Goal: Task Accomplishment & Management: Complete application form

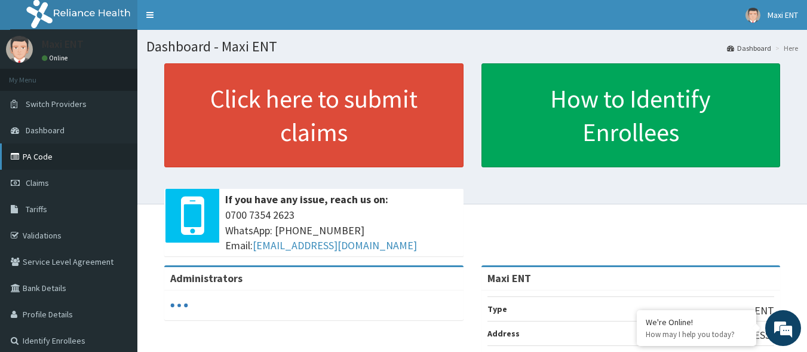
click at [66, 154] on link "PA Code" at bounding box center [68, 156] width 137 height 26
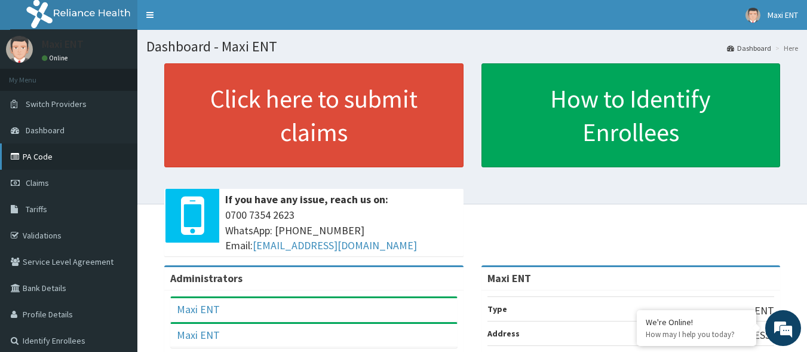
click at [111, 163] on link "PA Code" at bounding box center [68, 156] width 137 height 26
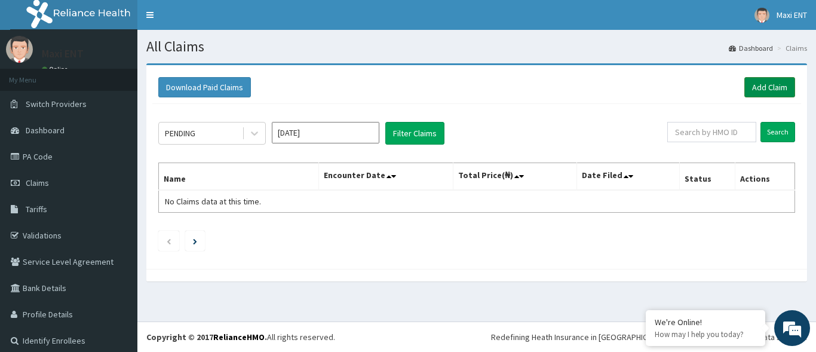
click at [764, 93] on link "Add Claim" at bounding box center [770, 87] width 51 height 20
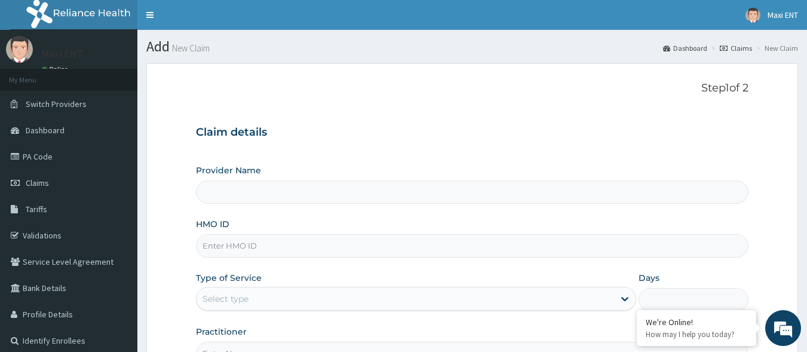
type input "Maxi ENT"
click at [260, 245] on input "HMO ID" at bounding box center [472, 245] width 553 height 23
type input "ARM/10171/A"
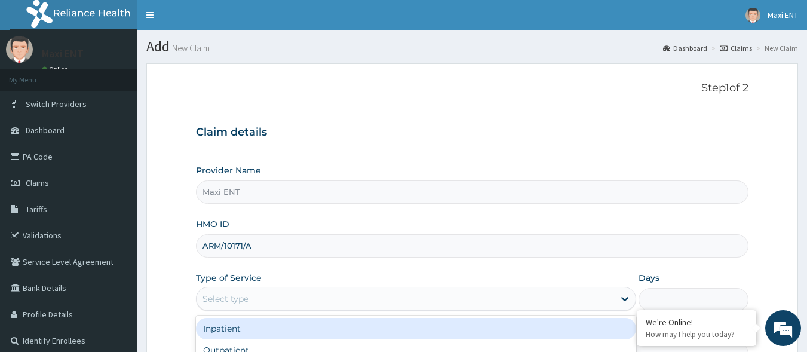
click at [230, 300] on div "Select type" at bounding box center [226, 299] width 46 height 12
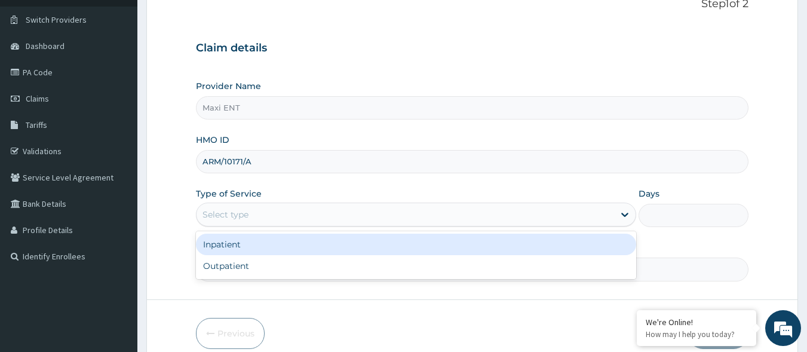
scroll to position [96, 0]
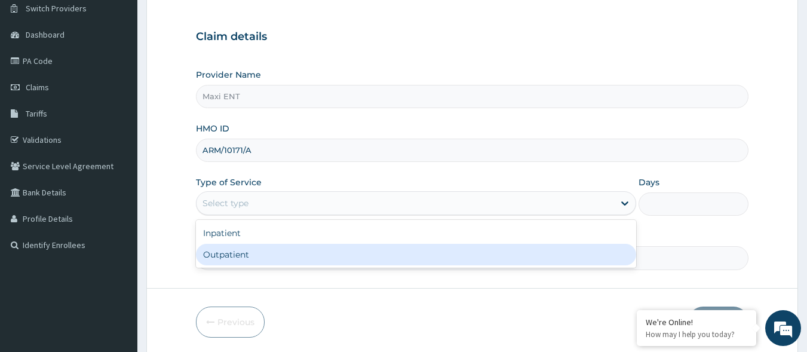
click at [244, 259] on div "Outpatient" at bounding box center [416, 255] width 440 height 22
type input "1"
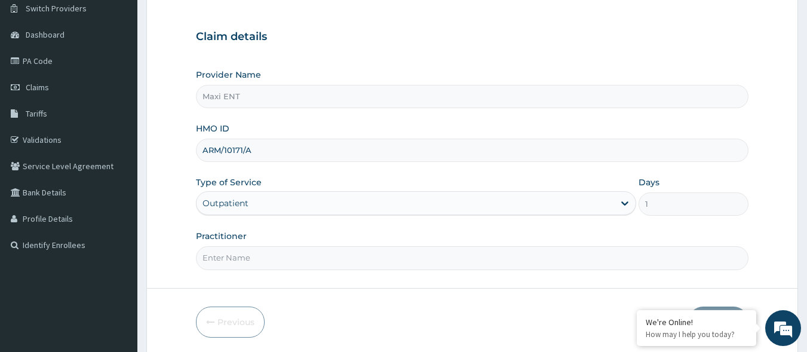
click at [244, 259] on input "Practitioner" at bounding box center [472, 257] width 553 height 23
click at [229, 258] on input "Practitioner" at bounding box center [472, 257] width 553 height 23
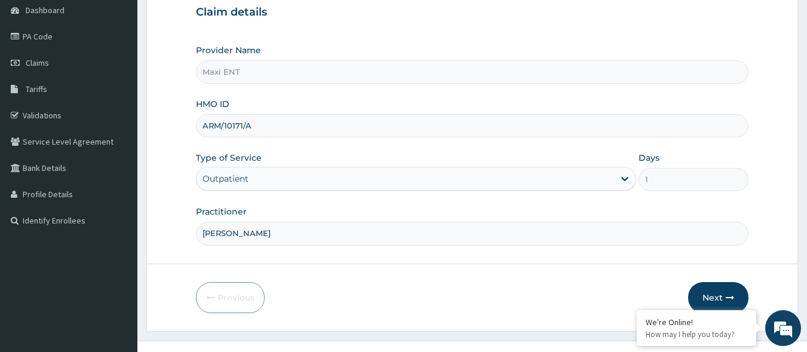
scroll to position [139, 0]
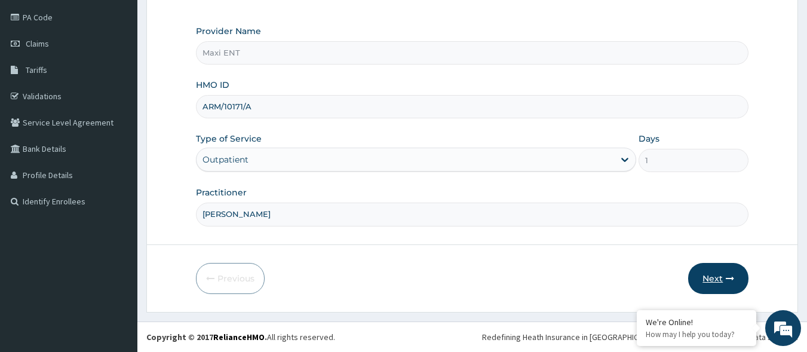
type input "DR. AKINOLA"
click at [725, 282] on button "Next" at bounding box center [718, 278] width 60 height 31
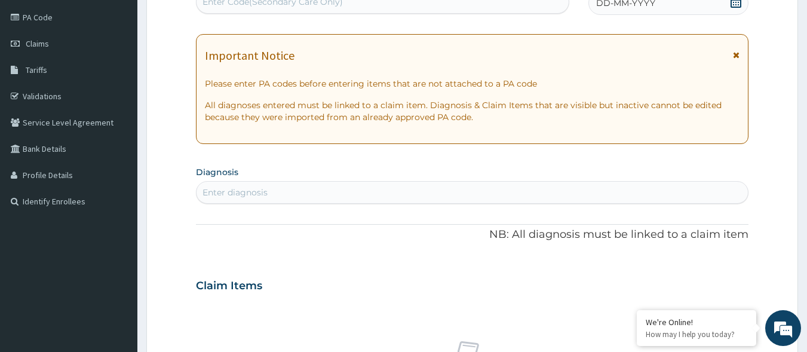
scroll to position [135, 0]
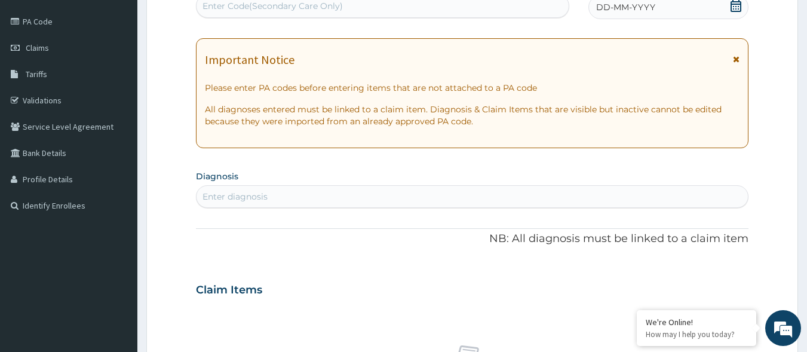
click at [430, 7] on div "Enter Code(Secondary Care Only)" at bounding box center [383, 5] width 373 height 19
paste input "PA/48232B"
type input "PA/48232B"
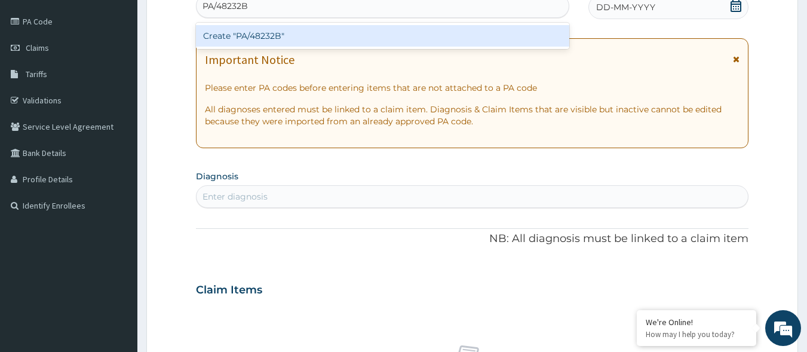
click at [332, 35] on div "Create "PA/48232B"" at bounding box center [383, 36] width 374 height 22
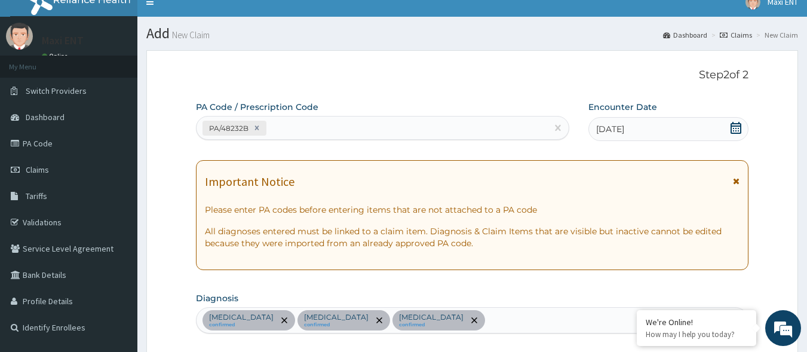
scroll to position [0, 0]
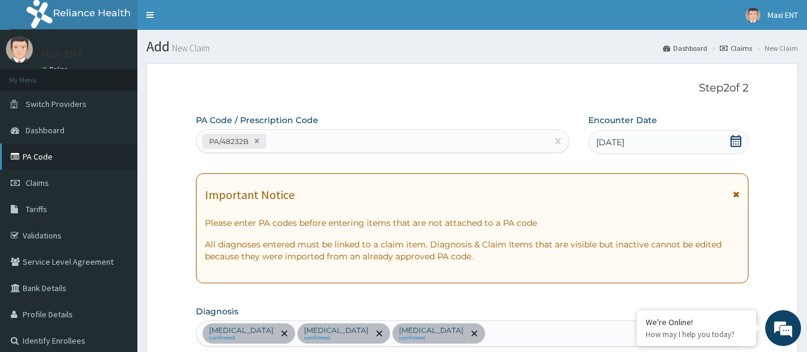
click at [66, 164] on link "PA Code" at bounding box center [68, 156] width 137 height 26
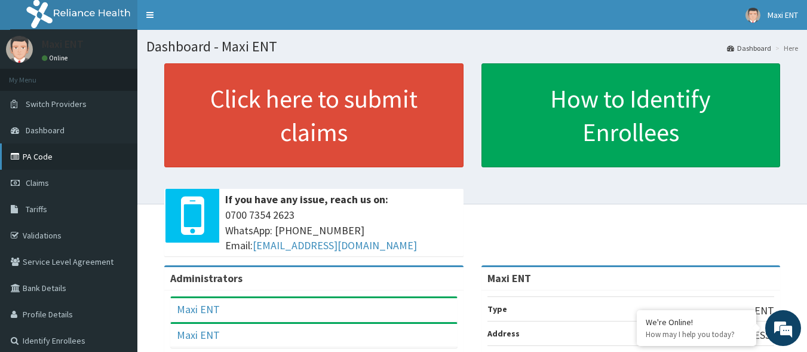
click at [52, 155] on link "PA Code" at bounding box center [68, 156] width 137 height 26
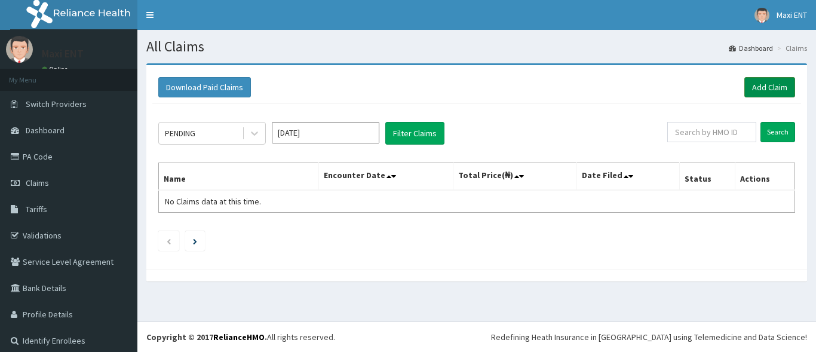
click at [768, 84] on link "Add Claim" at bounding box center [770, 87] width 51 height 20
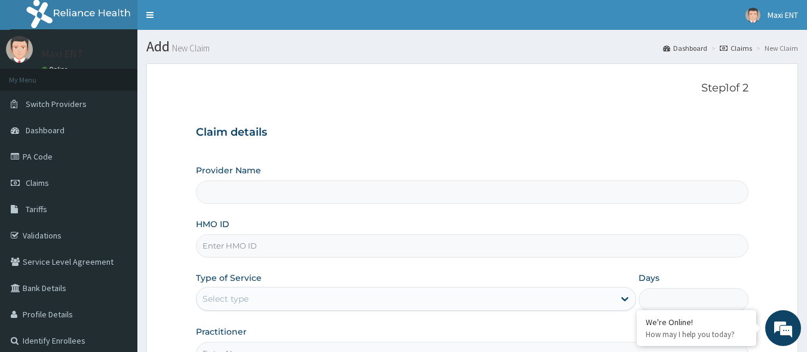
type input "Maxi ENT"
click at [357, 245] on input "HMO ID" at bounding box center [472, 245] width 553 height 23
type input "PRN/10230/A"
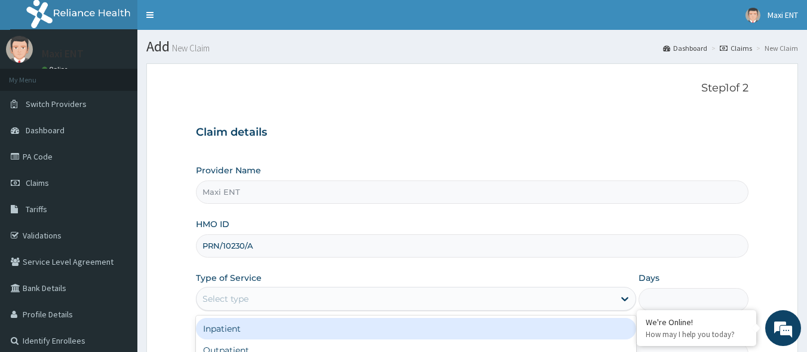
click at [241, 298] on div "Select type" at bounding box center [226, 299] width 46 height 12
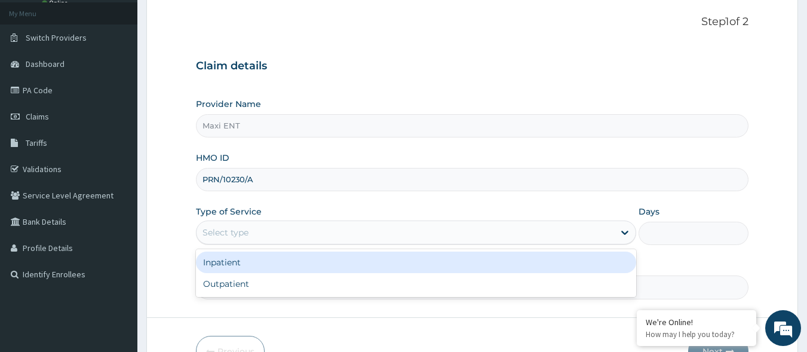
scroll to position [72, 0]
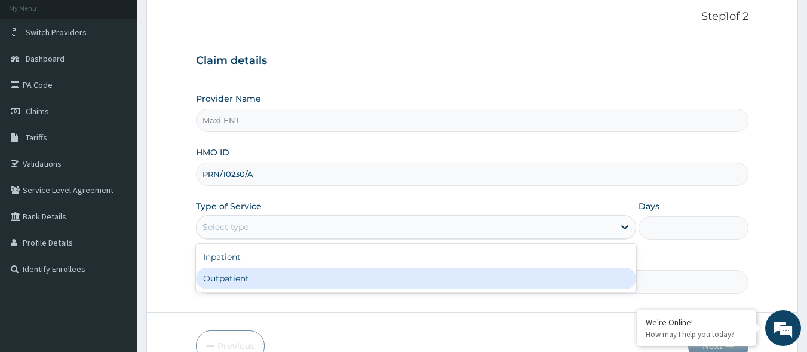
click at [305, 281] on div "Outpatient" at bounding box center [416, 279] width 440 height 22
type input "1"
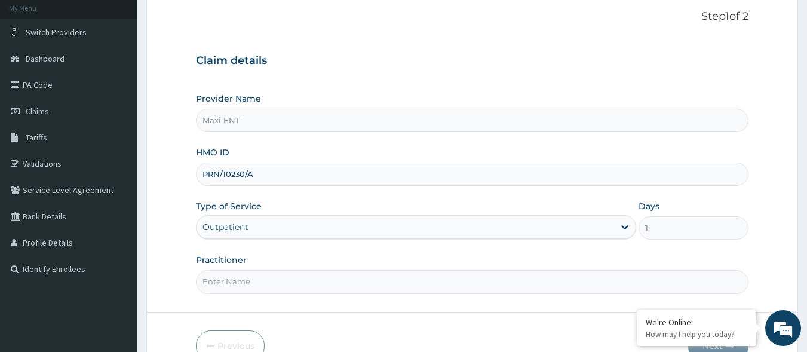
click at [310, 278] on input "Practitioner" at bounding box center [472, 281] width 553 height 23
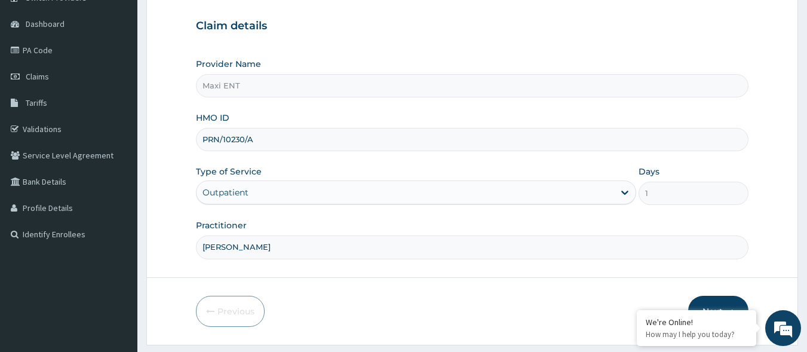
scroll to position [139, 0]
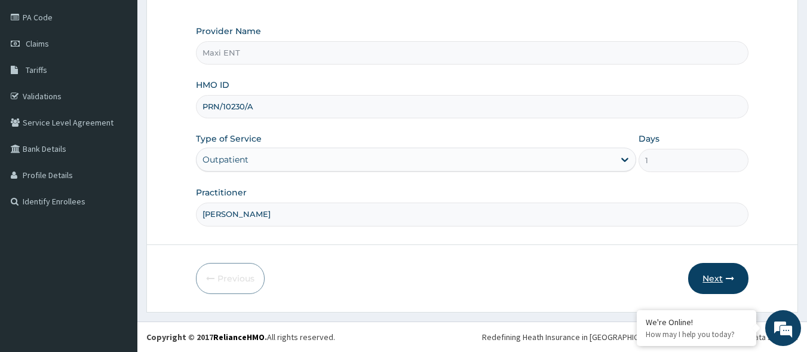
type input "DR. AKINOLA"
click at [729, 280] on icon "button" at bounding box center [730, 278] width 8 height 8
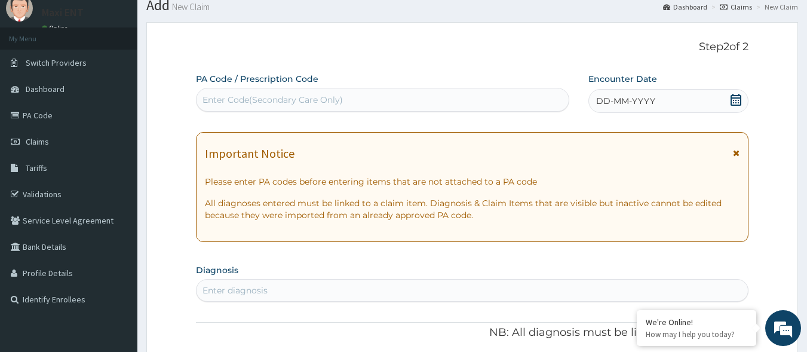
scroll to position [0, 0]
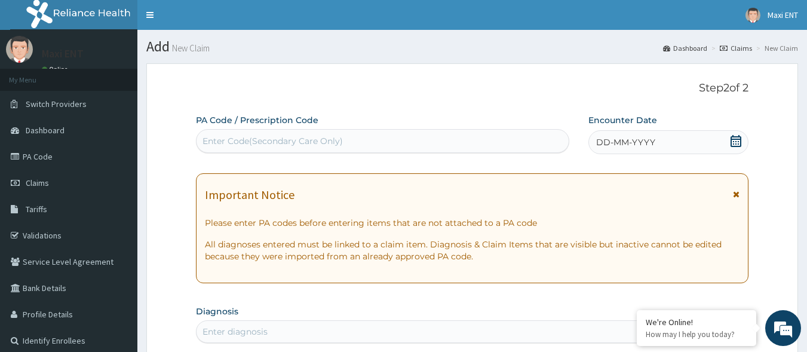
click at [227, 142] on div "Enter Code(Secondary Care Only)" at bounding box center [273, 141] width 140 height 12
paste input "PA/40D614"
type input "PA/40D614"
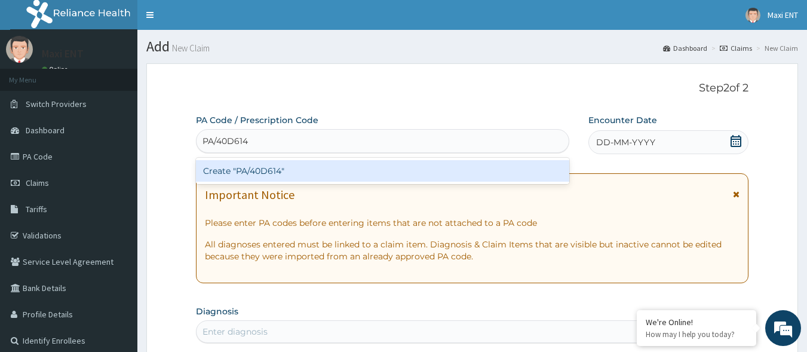
click at [251, 167] on div "Create "PA/40D614"" at bounding box center [383, 171] width 374 height 22
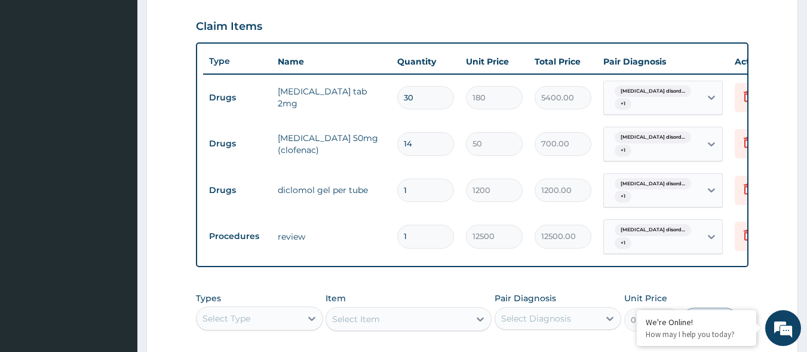
scroll to position [426, 0]
